Goal: Information Seeking & Learning: Compare options

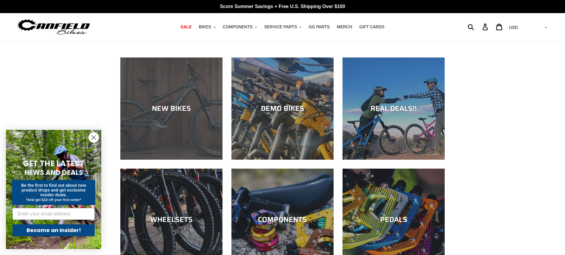
click at [170, 110] on div "NEW BIKES" at bounding box center [171, 108] width 102 height 9
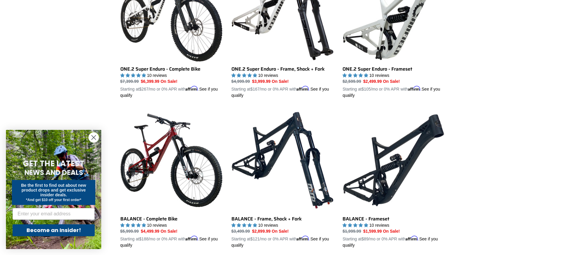
scroll to position [515, 0]
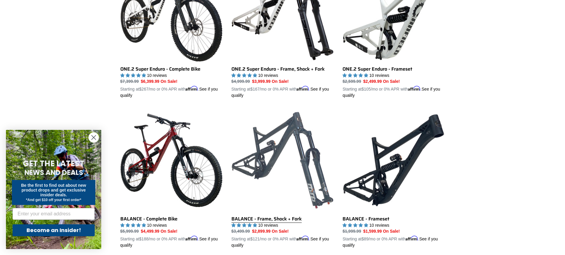
click at [274, 221] on link "BALANCE - Frame, Shock + Fork" at bounding box center [283, 178] width 102 height 139
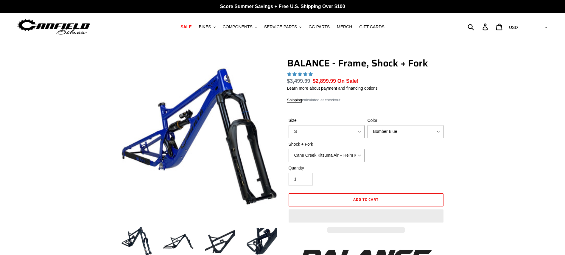
select select "highest-rating"
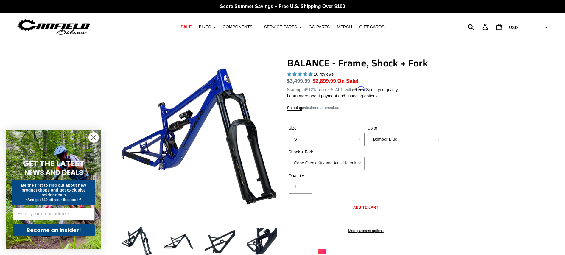
click at [335, 140] on select "S M L XL" at bounding box center [327, 139] width 76 height 13
select select "M"
click at [289, 133] on select "S M L XL" at bounding box center [327, 139] width 76 height 13
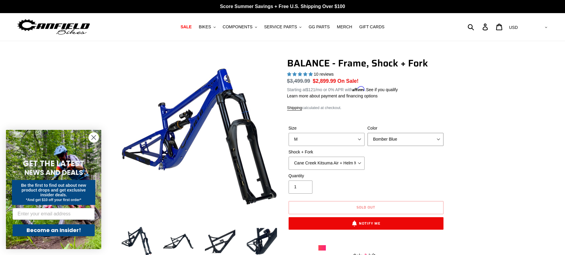
click at [381, 136] on select "Bomber Blue Goat's Blood Stealth Black" at bounding box center [406, 139] width 76 height 13
click at [368, 133] on select "Bomber Blue Goat's Blood Stealth Black" at bounding box center [406, 139] width 76 height 13
click at [380, 139] on select "Bomber Blue Goat's Blood Stealth Black" at bounding box center [406, 139] width 76 height 13
select select "Stealth Black"
click at [368, 133] on select "Bomber Blue Goat's Blood Stealth Black" at bounding box center [406, 139] width 76 height 13
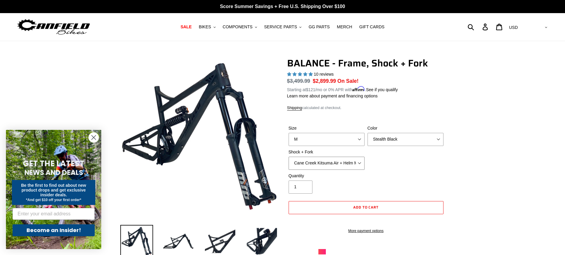
click at [337, 162] on select "Cane Creek Kitsuma Air + Helm MKII 27.5 170mm Fox Float X2 or DHX2 + Fox Float …" at bounding box center [327, 163] width 76 height 13
click at [289, 157] on select "Cane Creek Kitsuma Air + Helm MKII 27.5 170mm Fox Float X2 or DHX2 + Fox Float …" at bounding box center [327, 163] width 76 height 13
click at [353, 162] on select "Cane Creek Kitsuma Air + Helm MKII 27.5 170mm Fox Float X2 or DHX2 + Fox Float …" at bounding box center [327, 163] width 76 height 13
select select "Fox Float X2 or DHX2 + Fox Float GripX2 Kashima 170mm (29 or 27.5)"
click at [289, 157] on select "Cane Creek Kitsuma Air + Helm MKII 27.5 170mm Fox Float X2 or DHX2 + Fox Float …" at bounding box center [327, 163] width 76 height 13
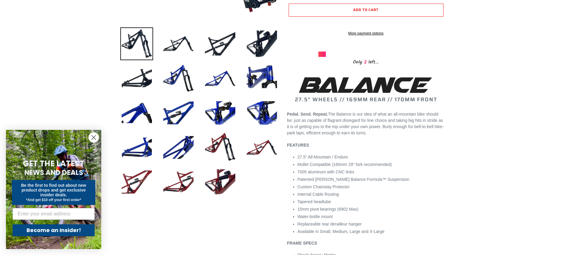
scroll to position [190, 0]
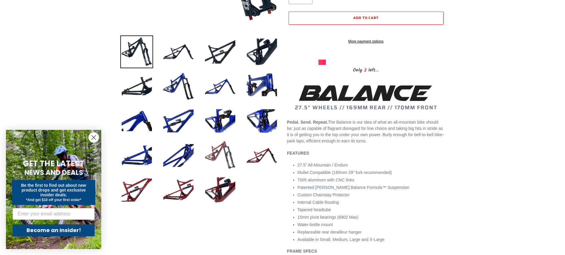
click at [221, 155] on img at bounding box center [220, 155] width 33 height 33
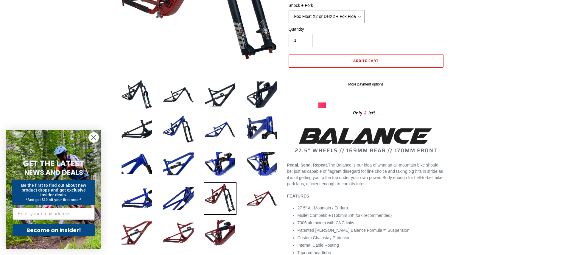
scroll to position [146, 0]
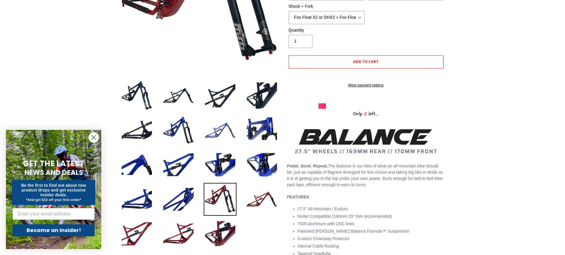
click at [224, 132] on img at bounding box center [220, 130] width 33 height 33
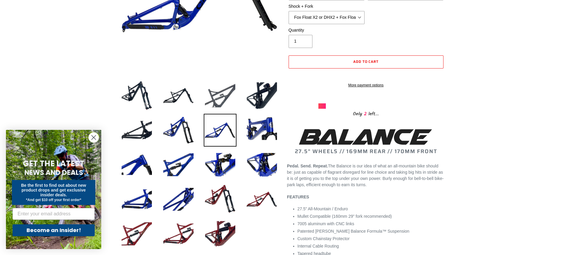
click at [228, 92] on img at bounding box center [220, 95] width 33 height 33
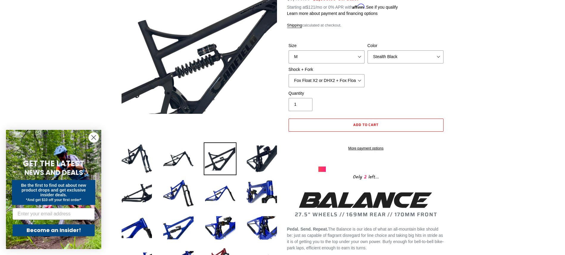
scroll to position [87, 0]
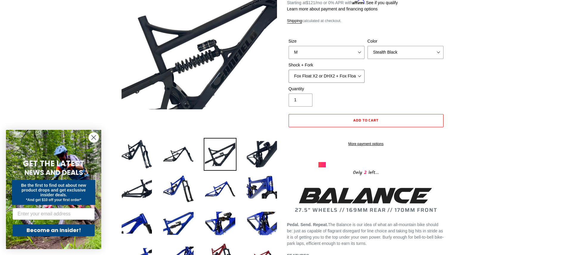
click at [362, 72] on select "Cane Creek Kitsuma Air + Helm MKII 27.5 170mm Fox Float X2 or DHX2 + Fox Float …" at bounding box center [327, 76] width 76 height 13
click at [289, 70] on select "Cane Creek Kitsuma Air + Helm MKII 27.5 170mm Fox Float X2 or DHX2 + Fox Float …" at bounding box center [327, 76] width 76 height 13
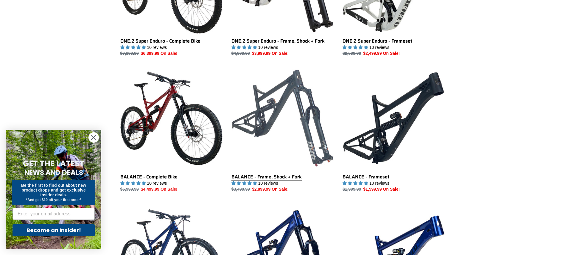
scroll to position [542, 0]
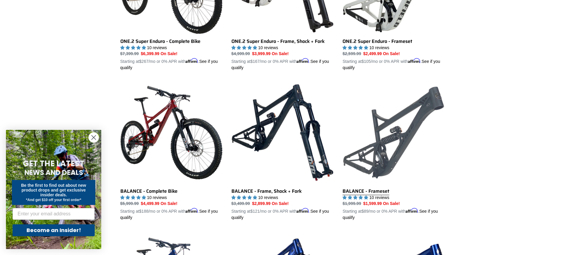
click at [375, 189] on link "BALANCE - Frameset" at bounding box center [394, 150] width 102 height 139
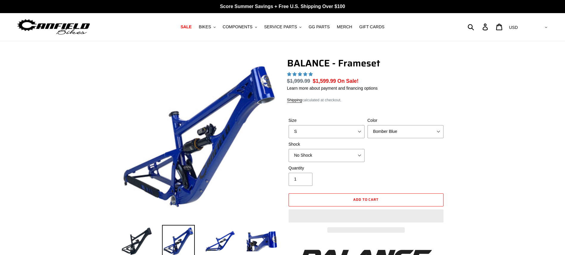
select select "highest-rating"
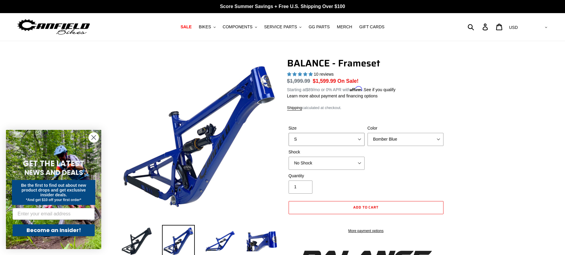
click at [324, 141] on select "S M L XL" at bounding box center [327, 139] width 76 height 13
select select "M"
click at [289, 133] on select "S M L XL" at bounding box center [327, 139] width 76 height 13
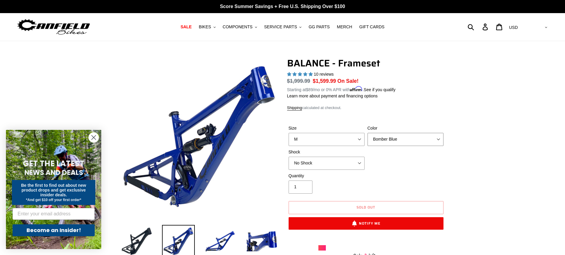
click at [389, 136] on select "Bomber Blue Goat's Blood Stealth Black" at bounding box center [406, 139] width 76 height 13
click at [368, 133] on select "Bomber Blue Goat's Blood Stealth Black" at bounding box center [406, 139] width 76 height 13
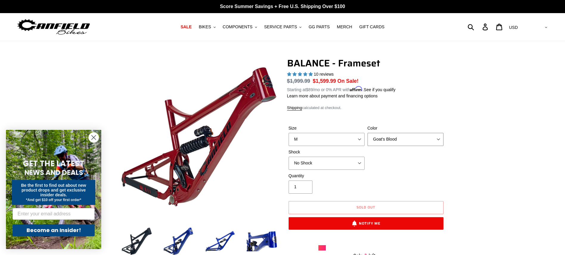
click at [394, 137] on select "Bomber Blue Goat's Blood Stealth Black" at bounding box center [406, 139] width 76 height 13
select select "Stealth Black"
click at [368, 133] on select "Bomber Blue Goat's Blood Stealth Black" at bounding box center [406, 139] width 76 height 13
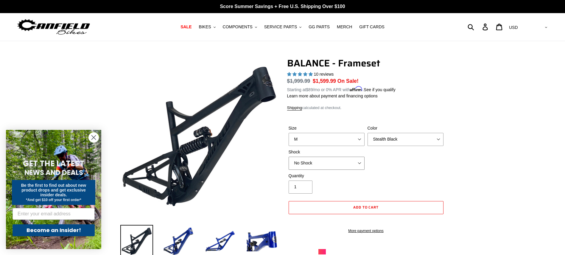
click at [330, 161] on select "No Shock Cane Creek Kitsuma Air Öhlins TTX2 Air EXT Storia V3-S" at bounding box center [327, 163] width 76 height 13
select select "Öhlins TTX2 Air"
click at [289, 157] on select "No Shock Cane Creek Kitsuma Air Öhlins TTX2 Air EXT Storia V3-S" at bounding box center [327, 163] width 76 height 13
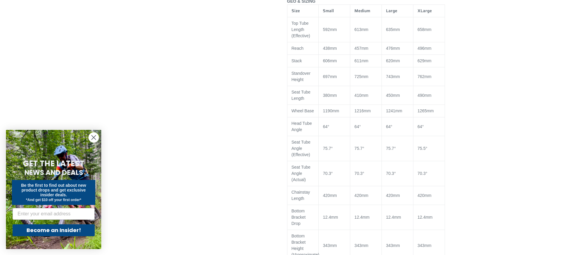
scroll to position [383, 0]
